Goal: Information Seeking & Learning: Find contact information

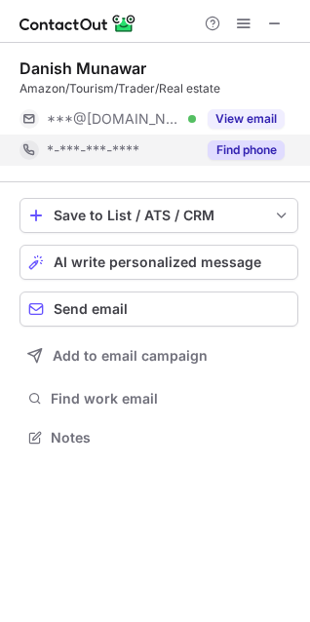
scroll to position [424, 310]
click at [252, 161] on div "Find phone" at bounding box center [240, 150] width 89 height 31
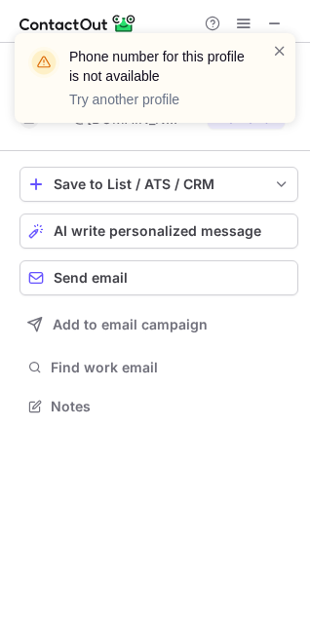
scroll to position [393, 310]
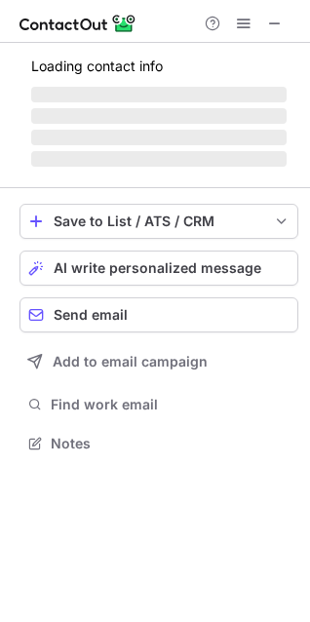
scroll to position [424, 310]
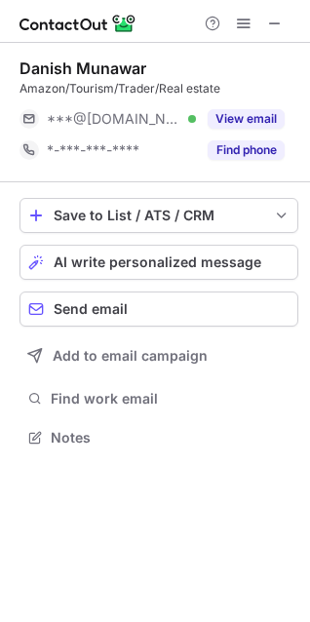
scroll to position [424, 310]
